Goal: Transaction & Acquisition: Subscribe to service/newsletter

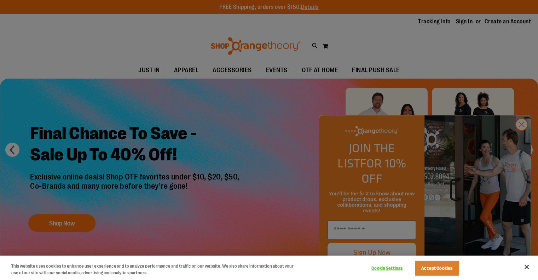
click at [517, 135] on div at bounding box center [269, 140] width 538 height 280
click at [529, 265] on button "Close" at bounding box center [527, 267] width 16 height 16
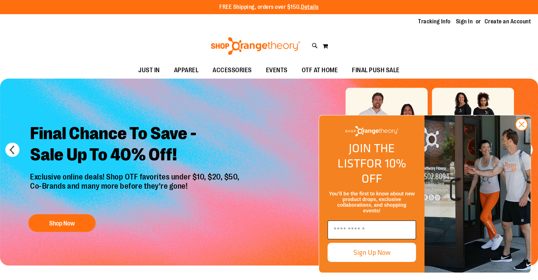
click at [375, 227] on input "Enter email" at bounding box center [371, 229] width 88 height 19
click at [397, 130] on form "JOIN THE LIST FOR 10% OFF You’ll be the first to know about new product drops, …" at bounding box center [425, 194] width 212 height 158
click at [363, 230] on input "Enter email" at bounding box center [371, 229] width 88 height 19
type input "**********"
click at [374, 254] on button "Sign Up Now" at bounding box center [371, 252] width 88 height 19
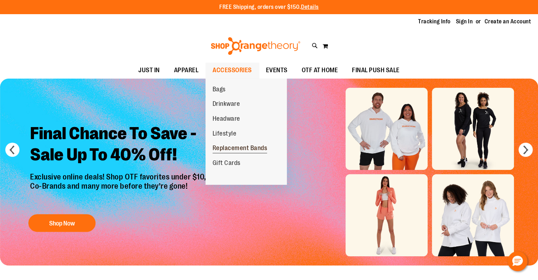
click at [238, 151] on span "Replacement Bands" at bounding box center [240, 148] width 55 height 9
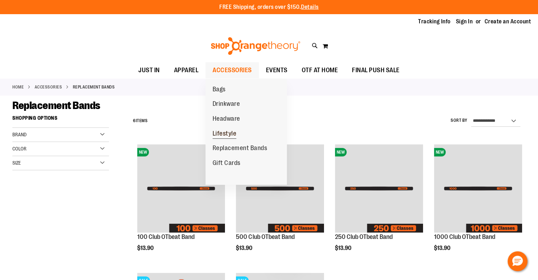
click at [229, 139] on link "Lifestyle" at bounding box center [224, 133] width 38 height 15
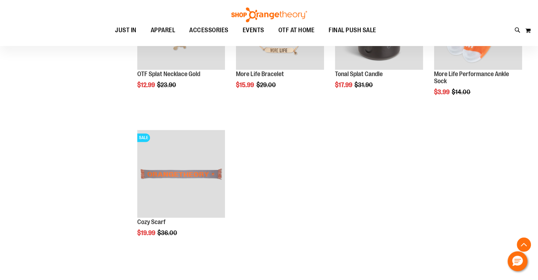
scroll to position [193, 0]
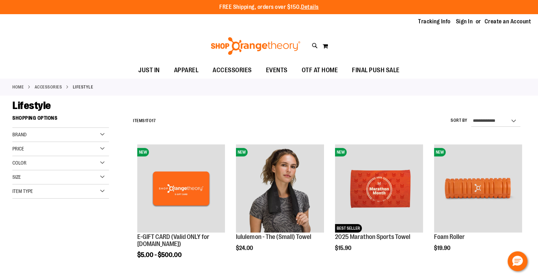
click at [17, 83] on div "Home ACCESSORIES Lifestyle" at bounding box center [269, 86] width 538 height 17
